Goal: Task Accomplishment & Management: Use online tool/utility

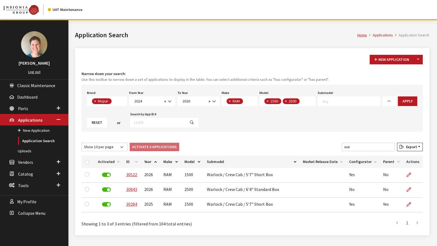
select select "3"
select select "2024"
select select "2026"
select select "34"
select select "1113"
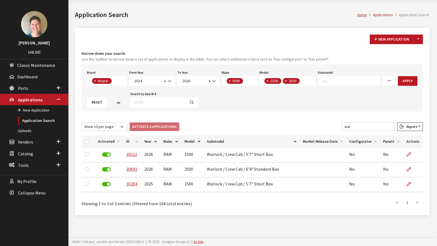
scroll to position [0, 0]
drag, startPoint x: 359, startPoint y: 124, endPoint x: 326, endPoint y: 124, distance: 32.9
click at [326, 124] on div "Show 10 per page Show 25 per page Show 50 per page Show 100 per page Show 1000 …" at bounding box center [253, 127] width 344 height 11
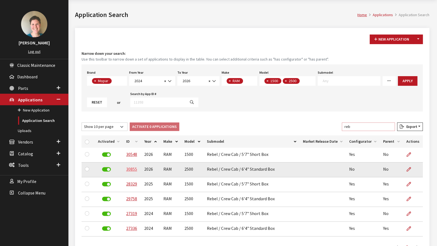
type input "reb"
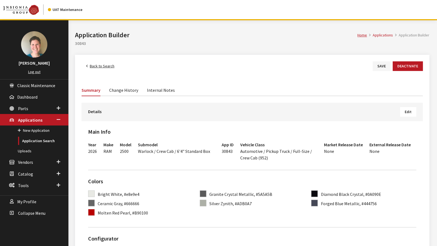
click at [409, 113] on span "Edit" at bounding box center [408, 111] width 7 height 5
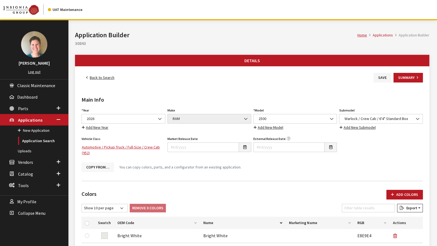
click at [93, 168] on button "Copy From…" at bounding box center [98, 167] width 33 height 10
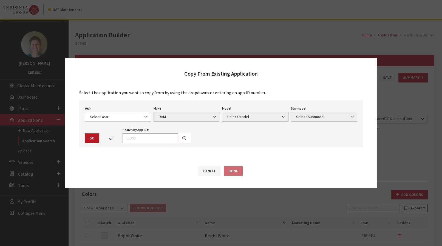
click at [145, 137] on input "text" at bounding box center [149, 138] width 55 height 10
type input "29748"
click at [182, 139] on icon "button" at bounding box center [184, 138] width 4 height 4
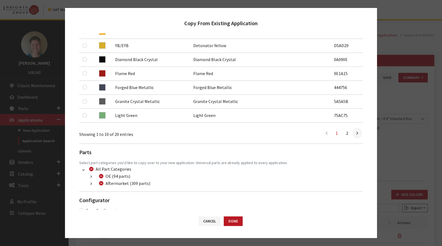
scroll to position [172, 0]
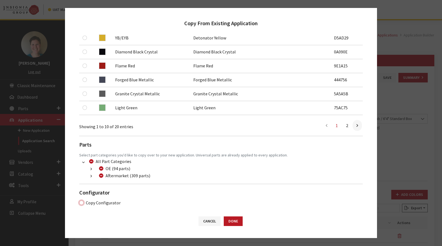
click at [80, 202] on input "Copy Configurator" at bounding box center [81, 202] width 4 height 4
checkbox input "true"
click at [237, 220] on button "Done" at bounding box center [233, 221] width 19 height 10
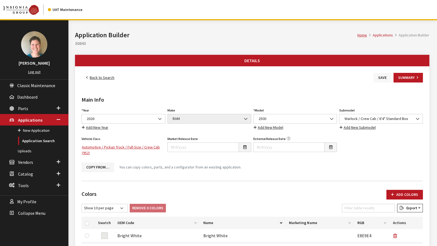
click at [384, 79] on button "Save" at bounding box center [383, 78] width 18 height 10
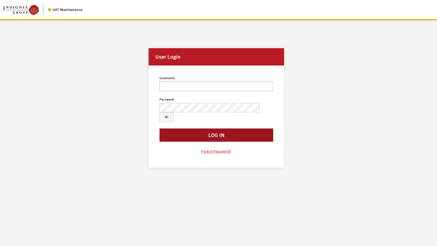
type input "jkrause"
click at [239, 128] on button "Log In" at bounding box center [217, 134] width 114 height 13
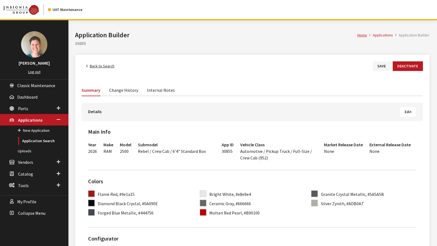
click at [405, 113] on button "Edit" at bounding box center [408, 112] width 16 height 10
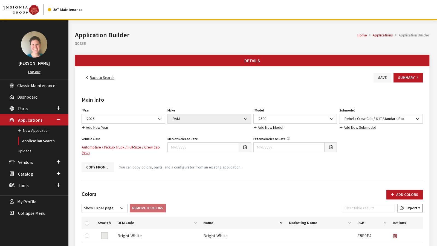
click at [105, 164] on button "Copy From…" at bounding box center [98, 167] width 33 height 10
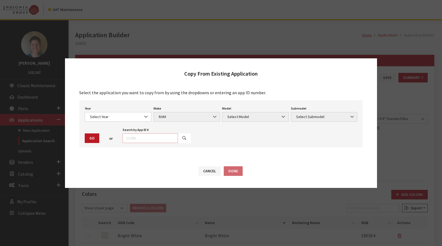
click at [150, 138] on input "text" at bounding box center [149, 138] width 55 height 10
type input "29748"
click at [181, 142] on button "button" at bounding box center [183, 138] width 13 height 10
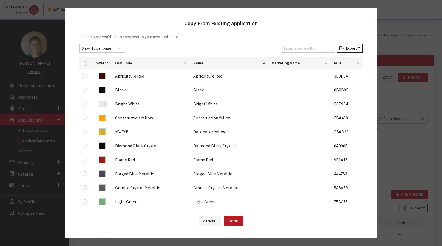
scroll to position [172, 0]
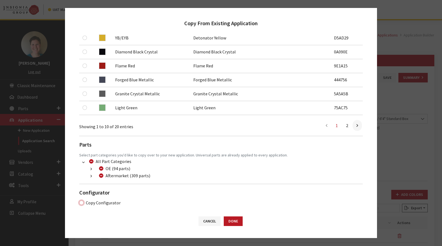
click at [81, 201] on input "Copy Configurator" at bounding box center [81, 202] width 4 height 4
checkbox input "true"
click at [232, 223] on button "Done" at bounding box center [233, 221] width 19 height 10
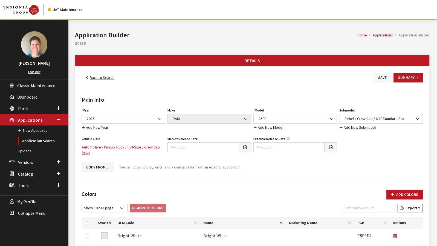
click at [380, 78] on button "Save" at bounding box center [383, 78] width 18 height 10
